Goal: Task Accomplishment & Management: Use online tool/utility

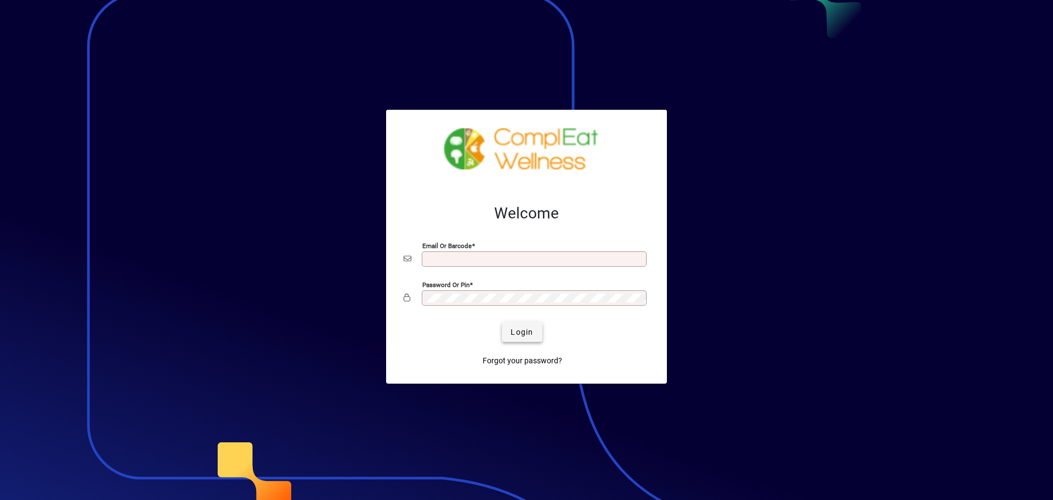
type input "**********"
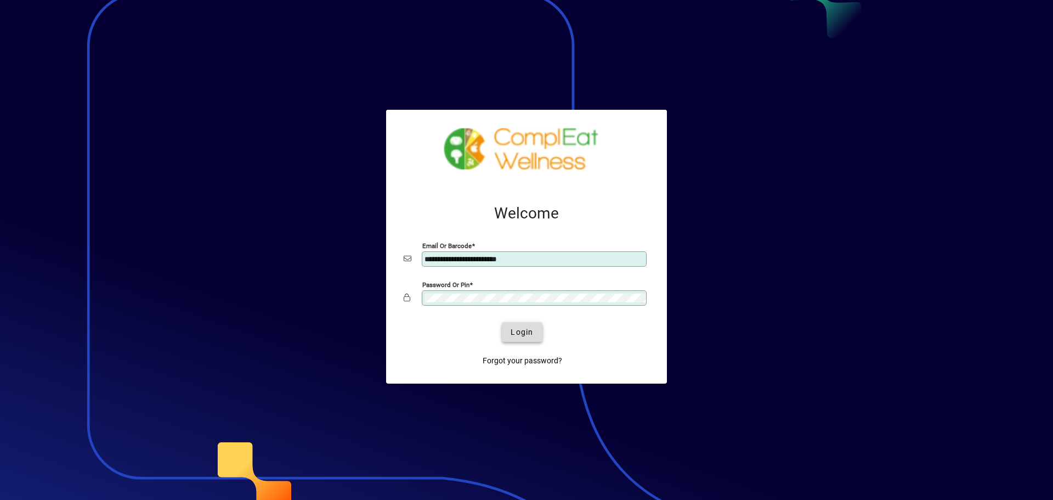
click at [530, 332] on span "Login" at bounding box center [522, 332] width 22 height 12
